Goal: Navigation & Orientation: Find specific page/section

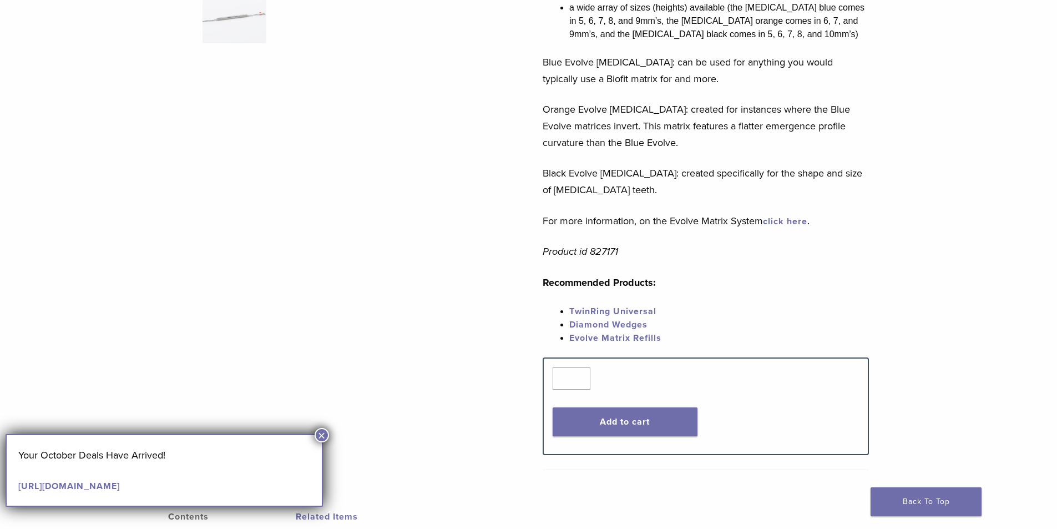
scroll to position [555, 0]
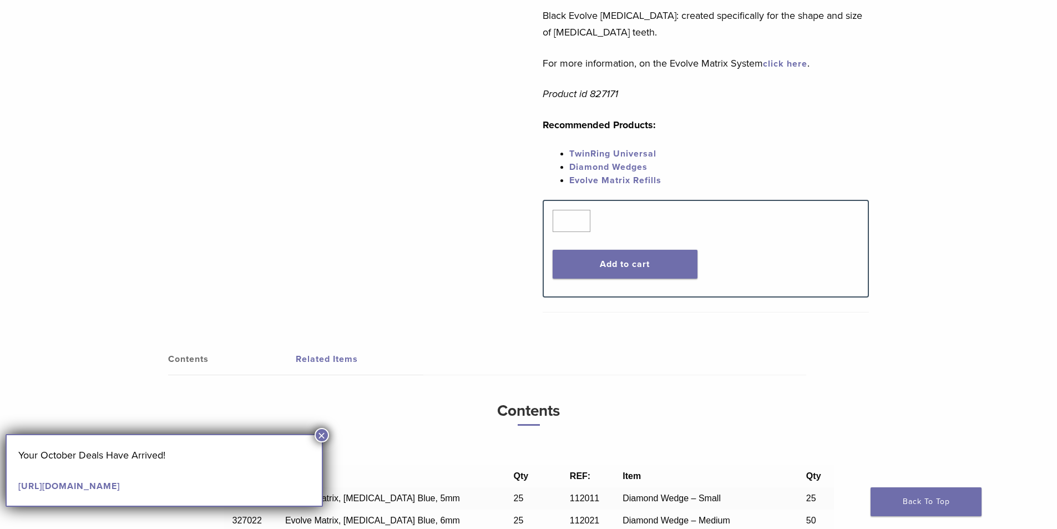
click at [319, 435] on button "×" at bounding box center [322, 435] width 14 height 14
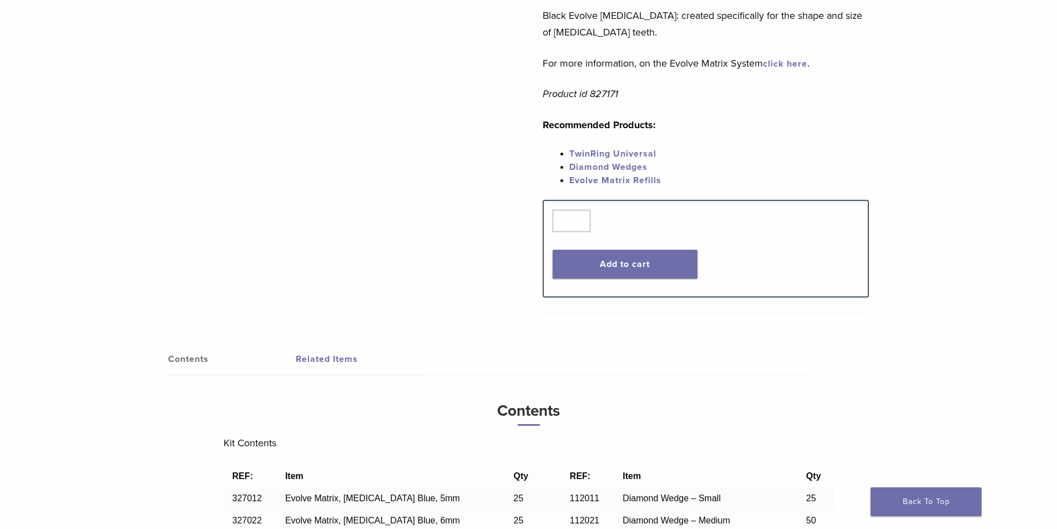
click at [625, 152] on link "TwinRing Universal" at bounding box center [612, 153] width 87 height 11
